Goal: Task Accomplishment & Management: Complete application form

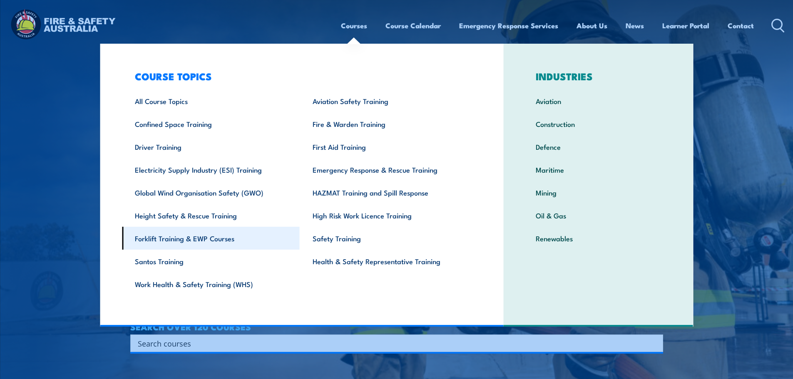
click at [187, 240] on link "Forklift Training & EWP Courses" at bounding box center [211, 238] width 178 height 23
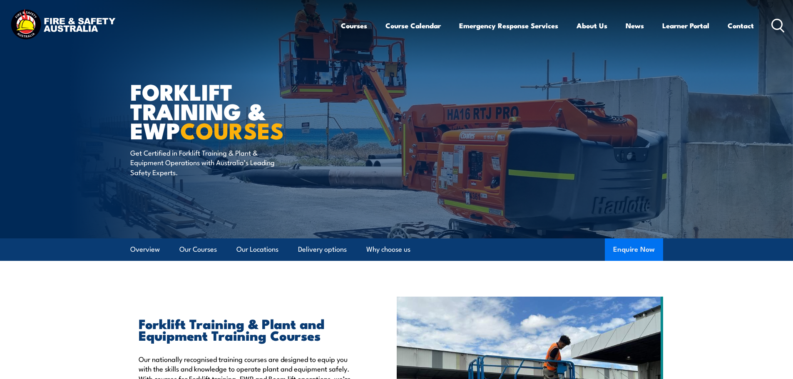
click at [639, 247] on button "Enquire Now" at bounding box center [633, 249] width 58 height 22
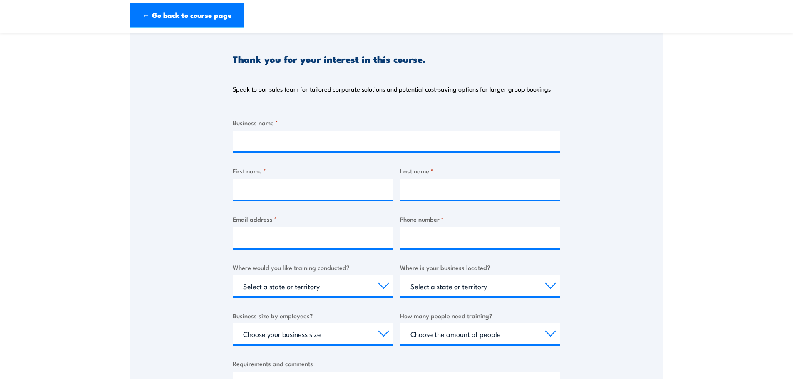
scroll to position [125, 0]
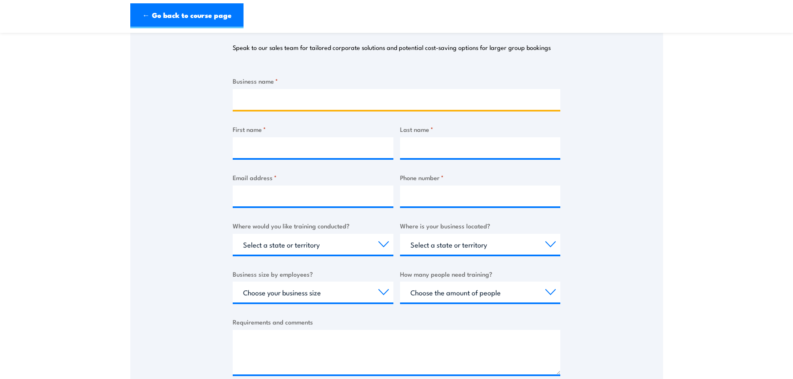
click at [329, 100] on input "Business name *" at bounding box center [396, 99] width 327 height 21
type input "Mainfreight"
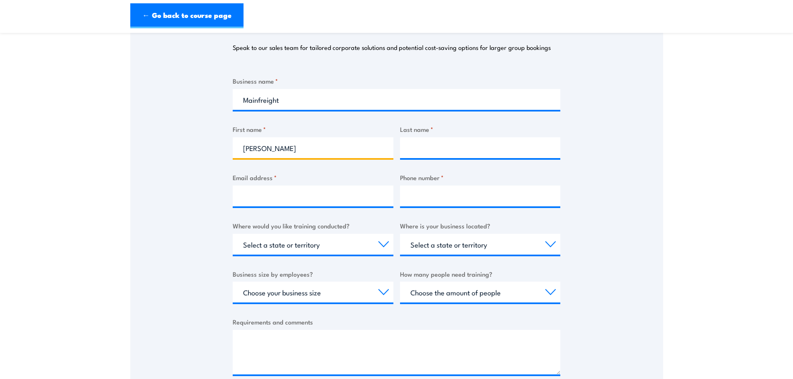
type input "[PERSON_NAME]"
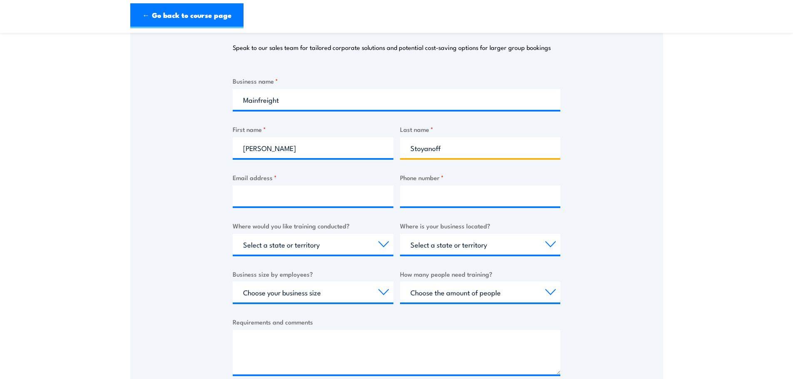
type input "Stoyanoff"
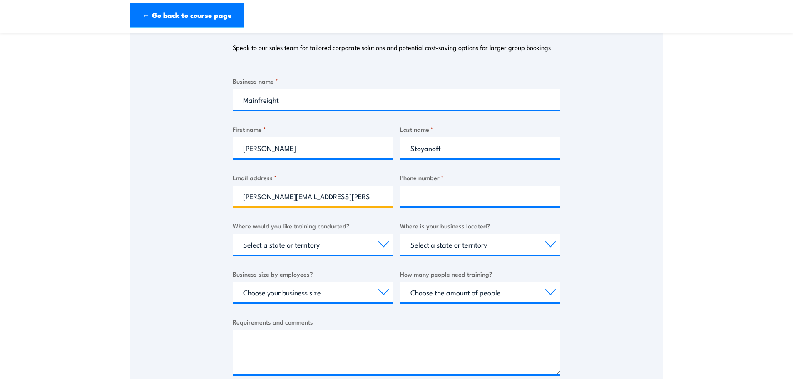
type input "[PERSON_NAME][EMAIL_ADDRESS][PERSON_NAME][DOMAIN_NAME]"
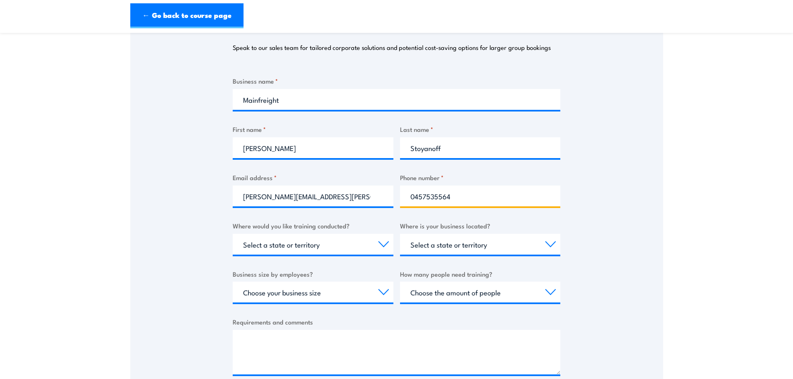
type input "0457535564"
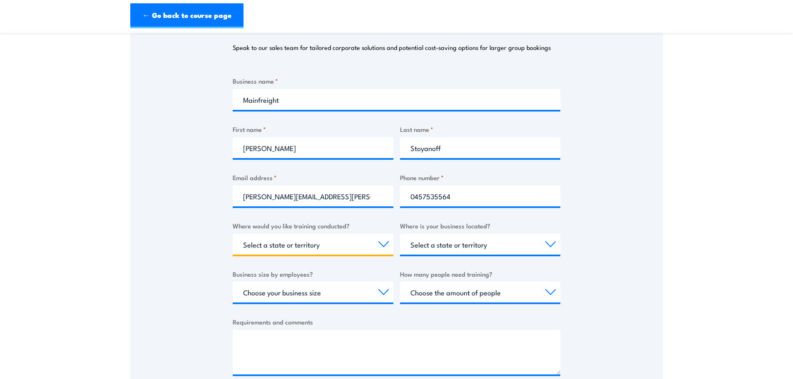
click at [356, 244] on select "Select a state or territory Nationally - multiple locations [GEOGRAPHIC_DATA] […" at bounding box center [313, 244] width 161 height 21
select select "SA"
click at [233, 234] on select "Select a state or territory Nationally - multiple locations [GEOGRAPHIC_DATA] […" at bounding box center [313, 244] width 161 height 21
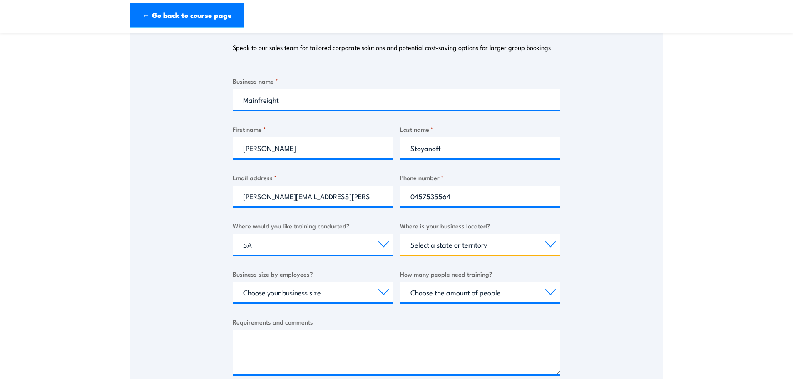
click at [449, 239] on select "Select a state or territory [GEOGRAPHIC_DATA] [GEOGRAPHIC_DATA] [GEOGRAPHIC_DAT…" at bounding box center [480, 244] width 161 height 21
select select "SA"
click at [400, 234] on select "Select a state or territory [GEOGRAPHIC_DATA] [GEOGRAPHIC_DATA] [GEOGRAPHIC_DAT…" at bounding box center [480, 244] width 161 height 21
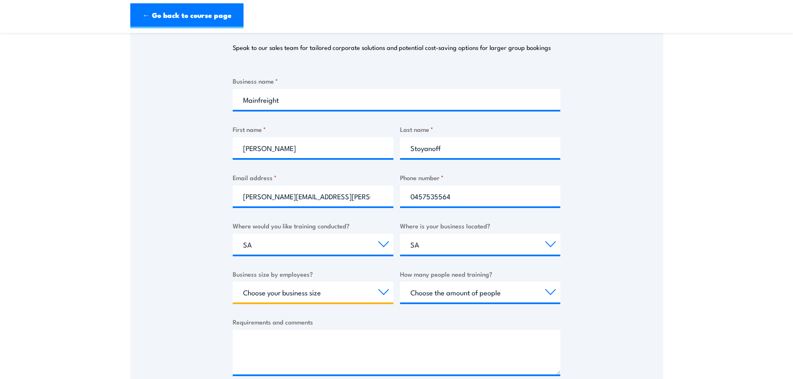
click at [328, 292] on select "Choose your business size 1 to 19 20 to 199 200+" at bounding box center [313, 292] width 161 height 21
select select "20 to 199"
click at [233, 282] on select "Choose your business size 1 to 19 20 to 199 200+" at bounding box center [313, 292] width 161 height 21
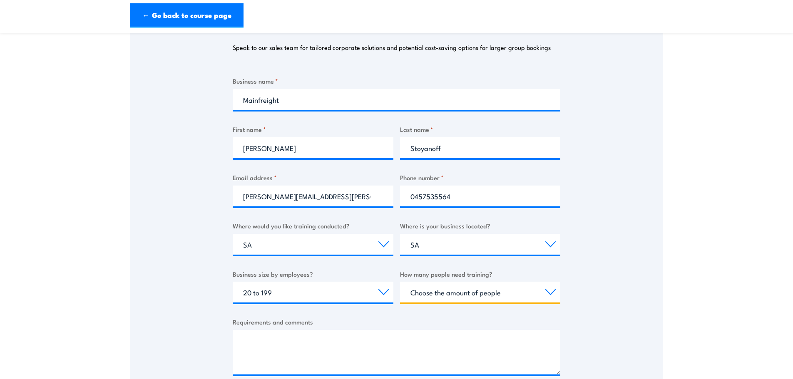
click at [438, 297] on select "Choose the amount of people 1 to 4 5 to 19 20+" at bounding box center [480, 292] width 161 height 21
select select "1 to 4"
click at [400, 282] on select "Choose the amount of people 1 to 4 5 to 19 20+" at bounding box center [480, 292] width 161 height 21
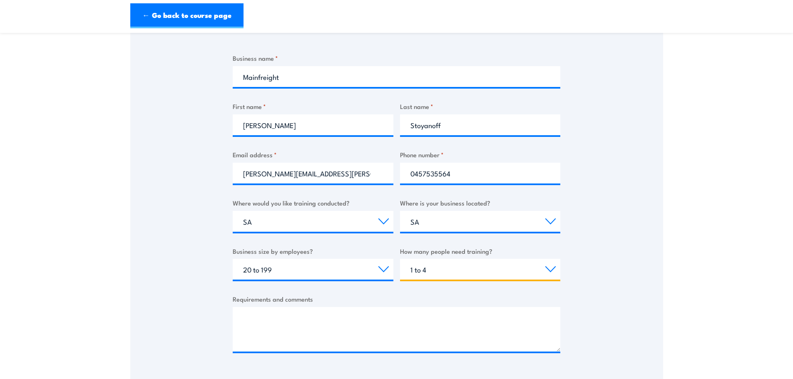
scroll to position [166, 0]
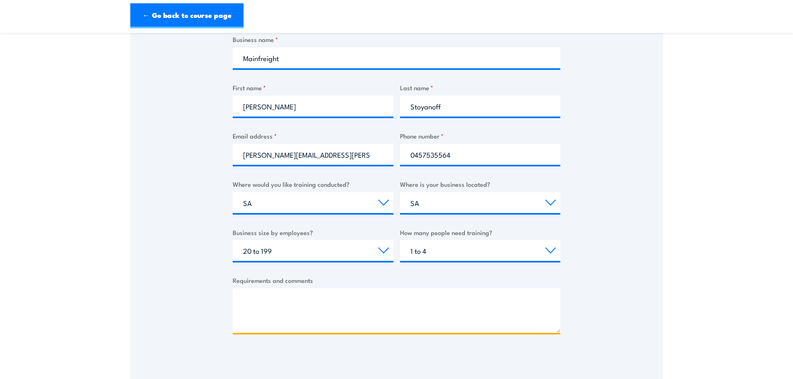
click at [324, 306] on textarea "Requirements and comments" at bounding box center [396, 310] width 327 height 45
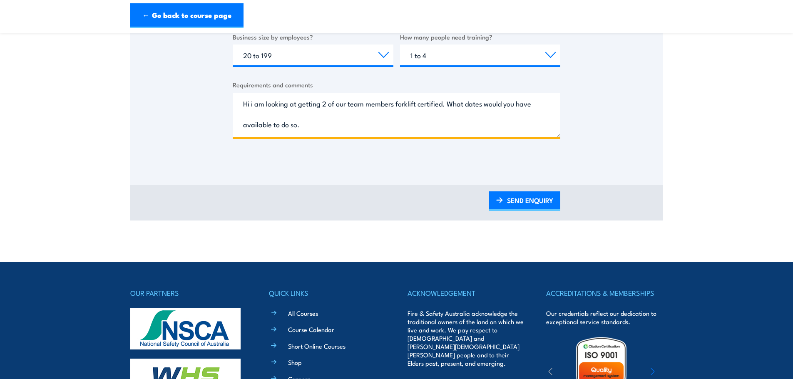
scroll to position [376, 0]
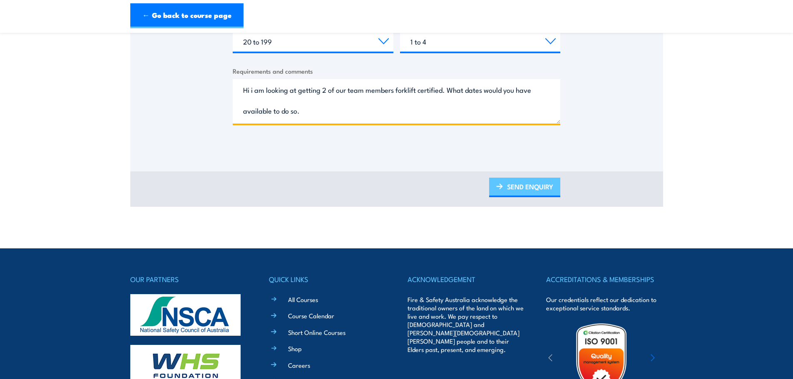
type textarea "Hi i am looking at getting 2 of our team members forklift certified. What dates…"
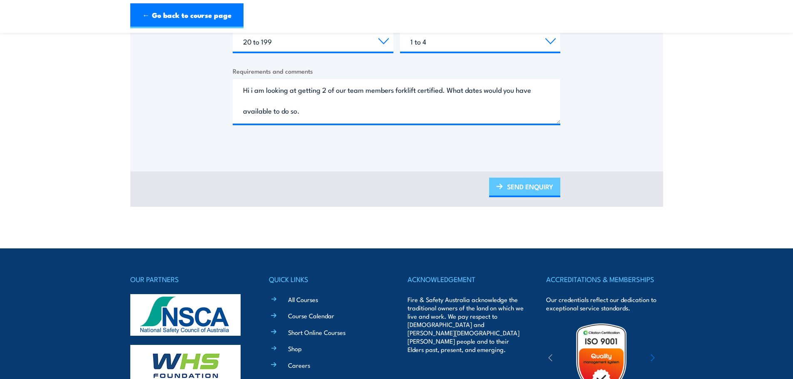
click at [519, 186] on link "SEND ENQUIRY" at bounding box center [524, 188] width 71 height 20
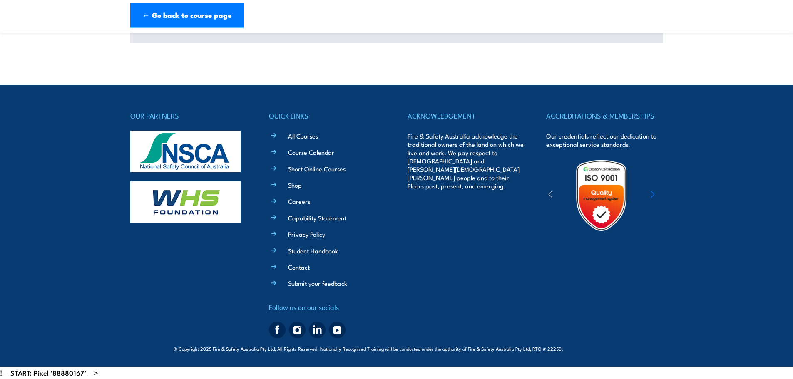
scroll to position [0, 0]
